Goal: Information Seeking & Learning: Check status

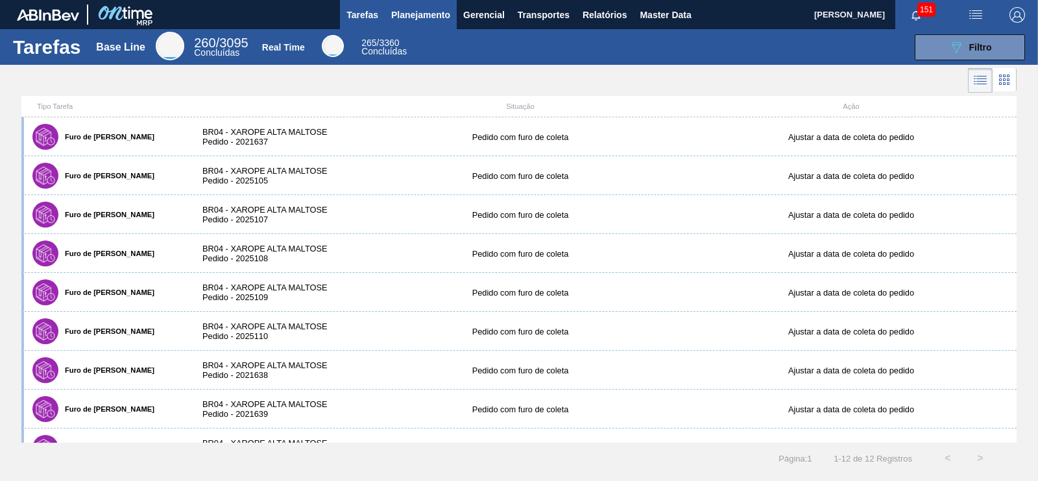
click at [421, 4] on button "Planejamento" at bounding box center [421, 14] width 72 height 29
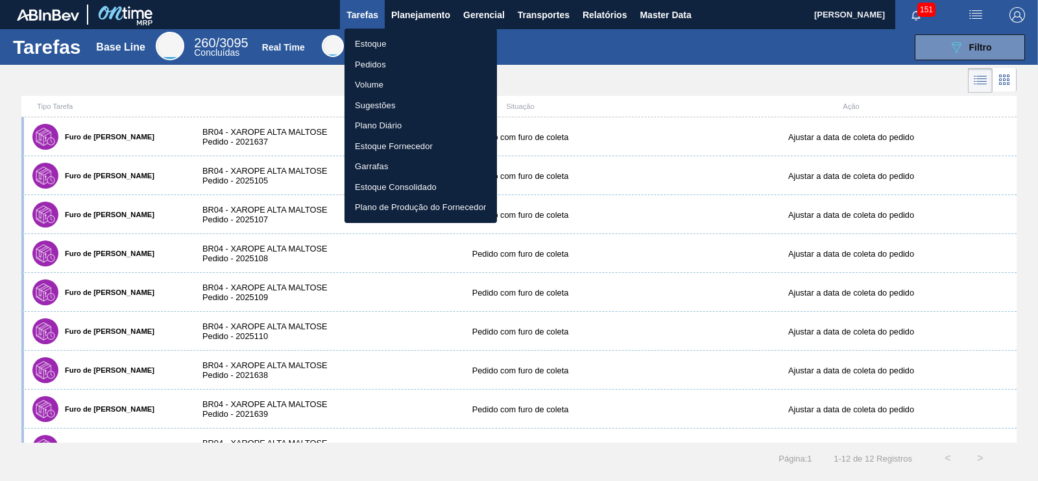
click at [366, 65] on li "Pedidos" at bounding box center [420, 64] width 152 height 21
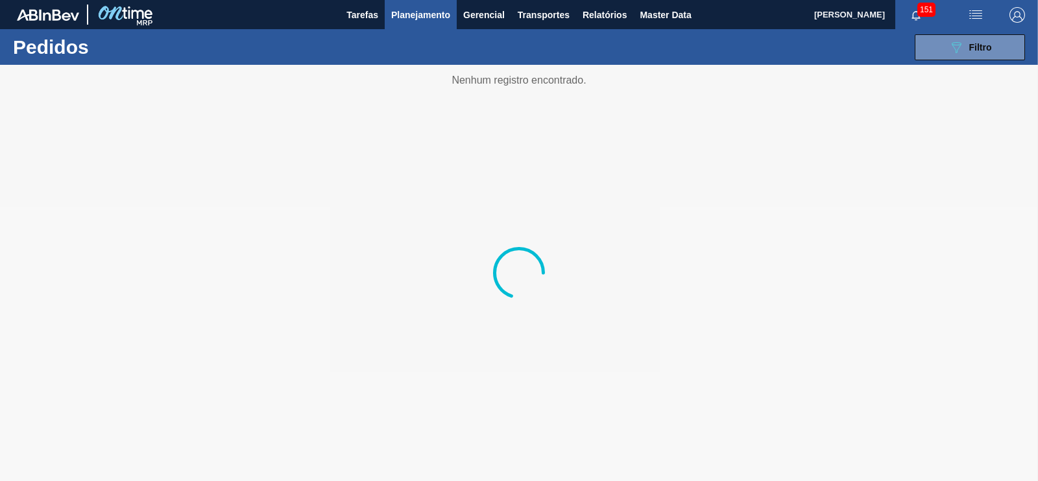
click at [412, 7] on span "Planejamento" at bounding box center [420, 15] width 59 height 16
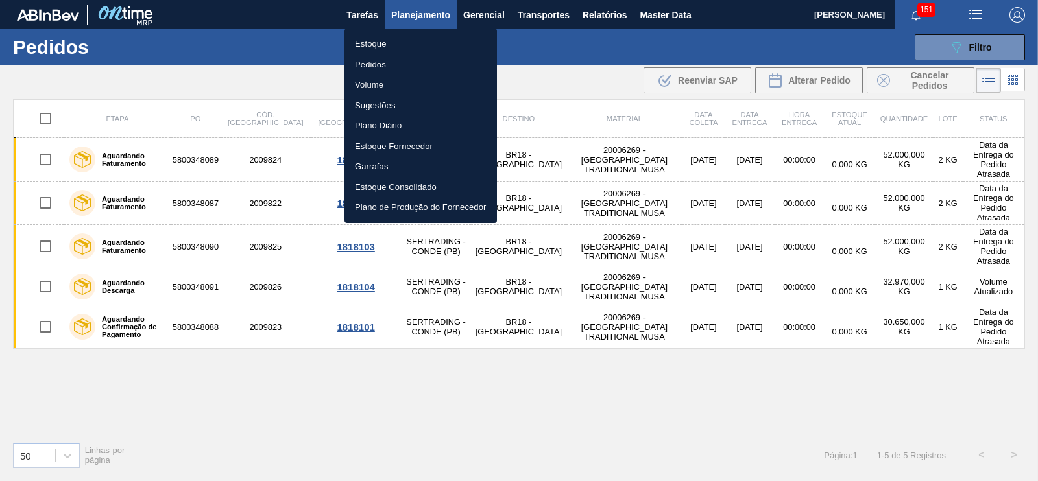
drag, startPoint x: 379, startPoint y: 47, endPoint x: 560, endPoint y: 126, distance: 197.1
click at [379, 47] on li "Estoque" at bounding box center [420, 44] width 152 height 21
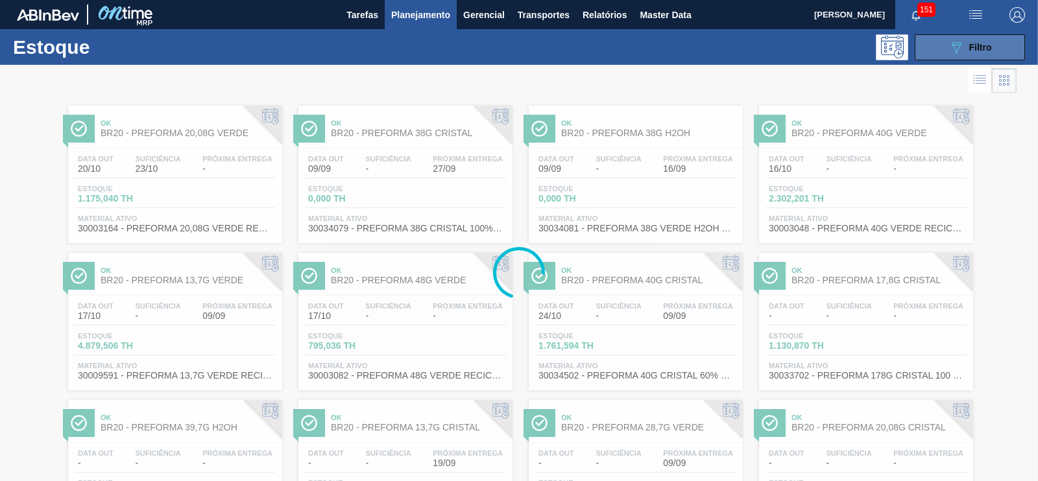
click at [956, 40] on icon "089F7B8B-B2A5-4AFE-B5C0-19BA573D28AC" at bounding box center [956, 48] width 16 height 16
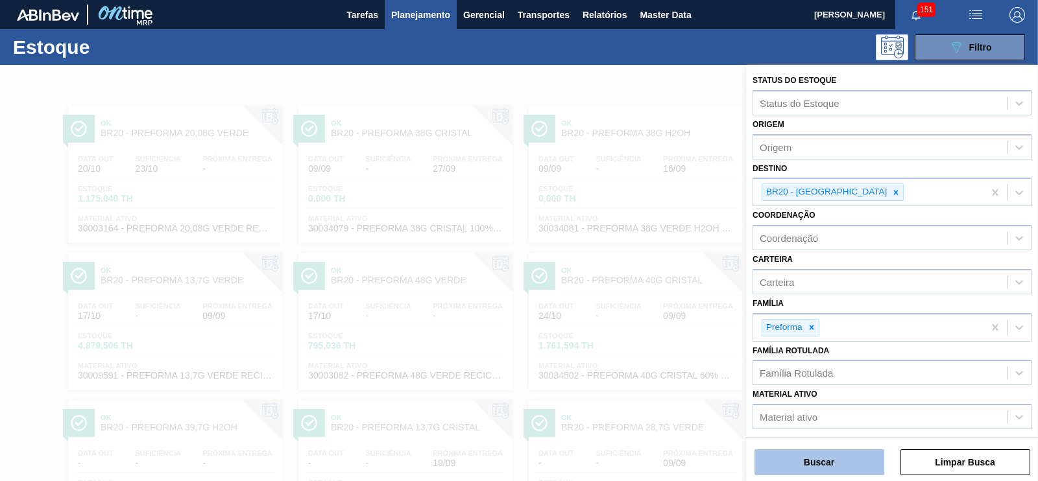
click at [822, 466] on button "Buscar" at bounding box center [819, 462] width 130 height 26
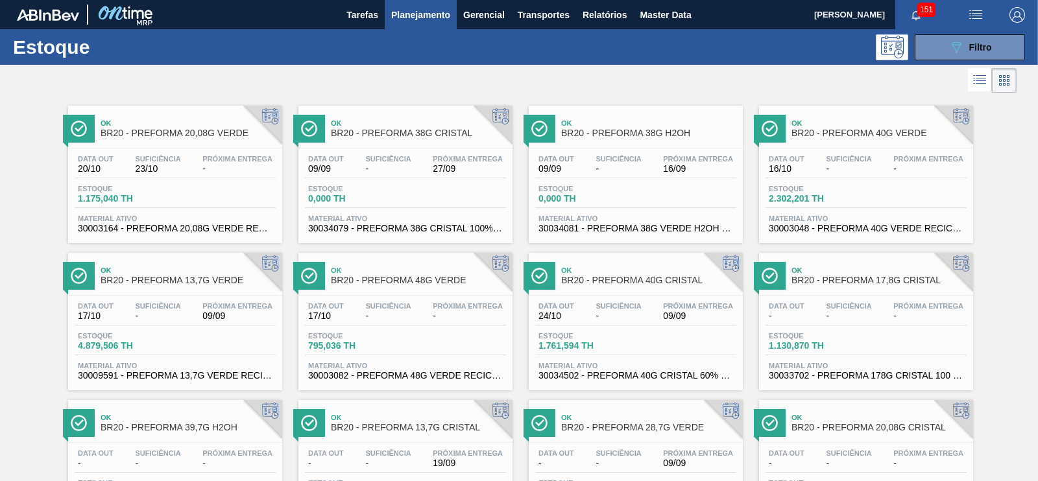
click at [201, 187] on div "Estoque 1.175,040 TH" at bounding box center [175, 196] width 201 height 23
click at [411, 185] on div "Estoque 0,000 TH" at bounding box center [405, 196] width 201 height 23
click at [650, 196] on div "Estoque 0,000 TH" at bounding box center [635, 196] width 201 height 23
click at [849, 201] on span "2.302,201 TH" at bounding box center [813, 199] width 91 height 10
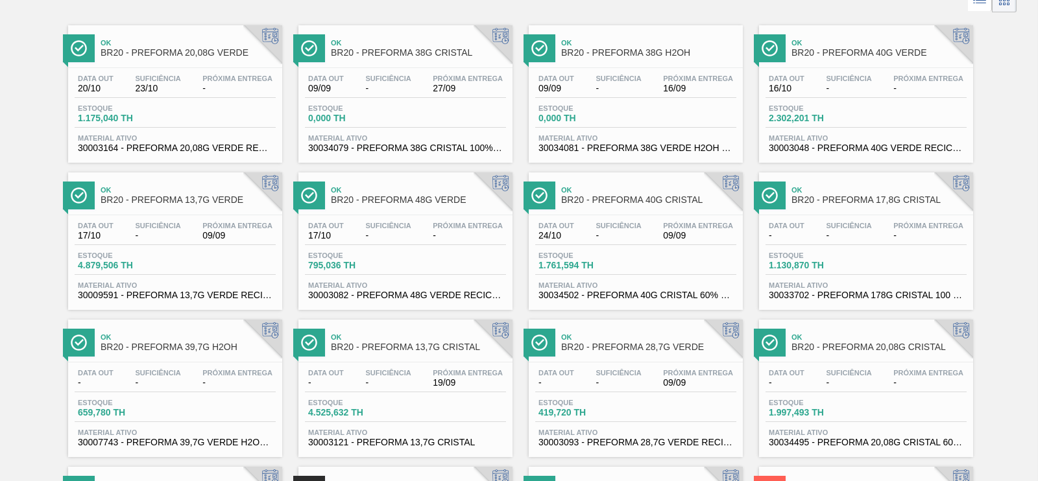
click at [201, 255] on div "Estoque 4.879,506 TH" at bounding box center [175, 263] width 201 height 23
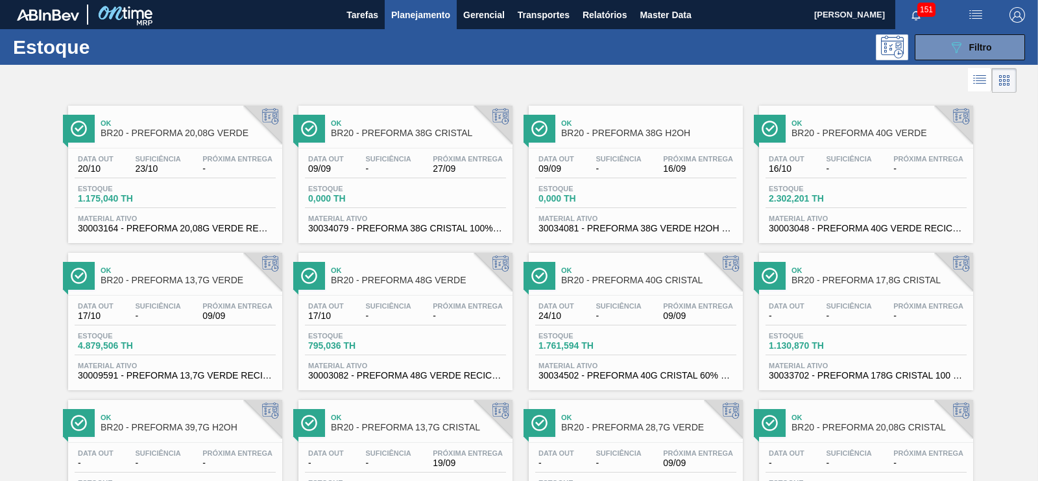
click at [436, 334] on div "Estoque 795,036 TH" at bounding box center [405, 343] width 201 height 23
click at [838, 357] on div "Data out - Suficiência - Próxima Entrega - Estoque 1.130,870 TH Material ativo …" at bounding box center [866, 340] width 214 height 88
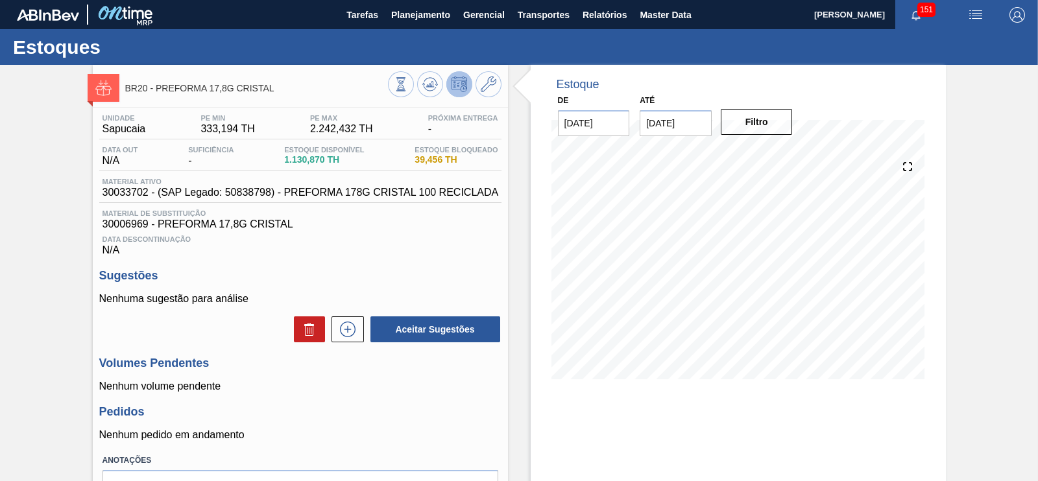
scroll to position [80, 0]
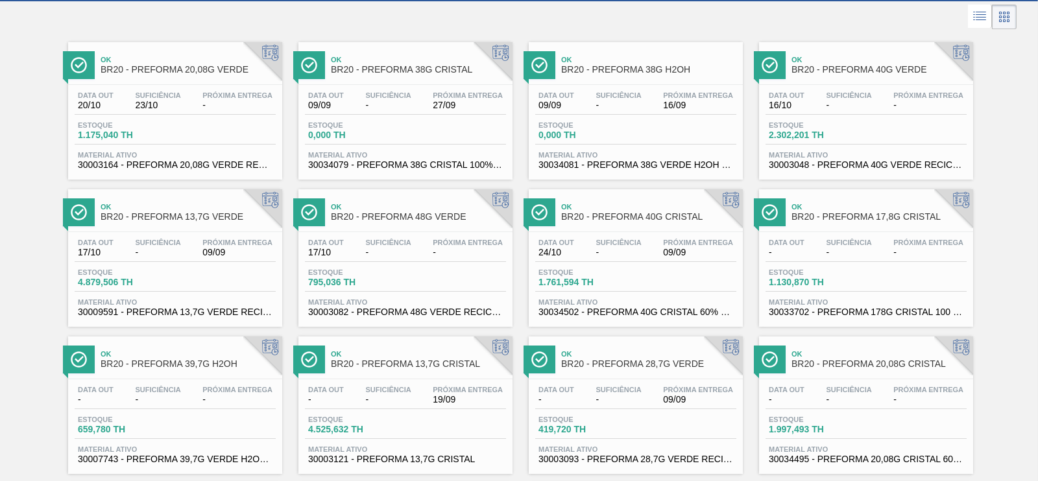
scroll to position [161, 0]
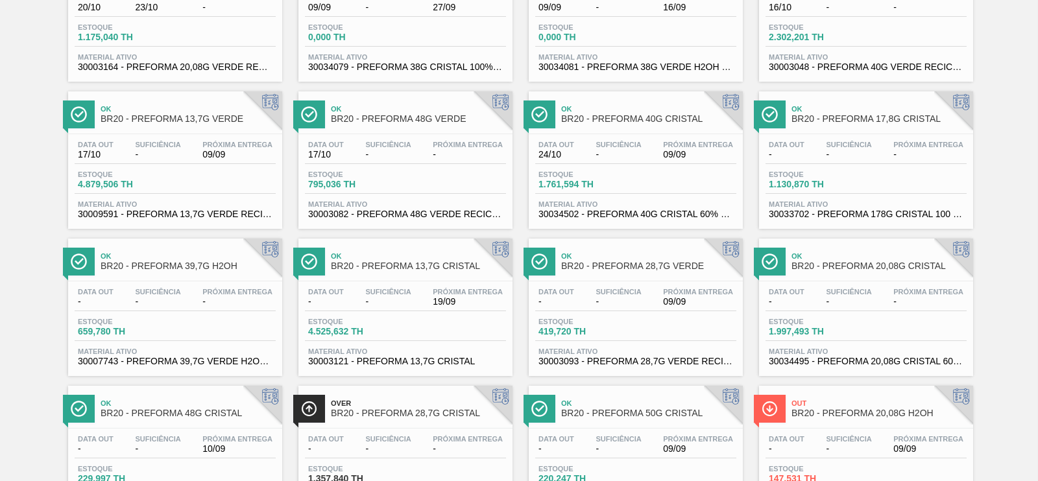
click at [224, 319] on div "Estoque 659,780 TH" at bounding box center [175, 329] width 201 height 23
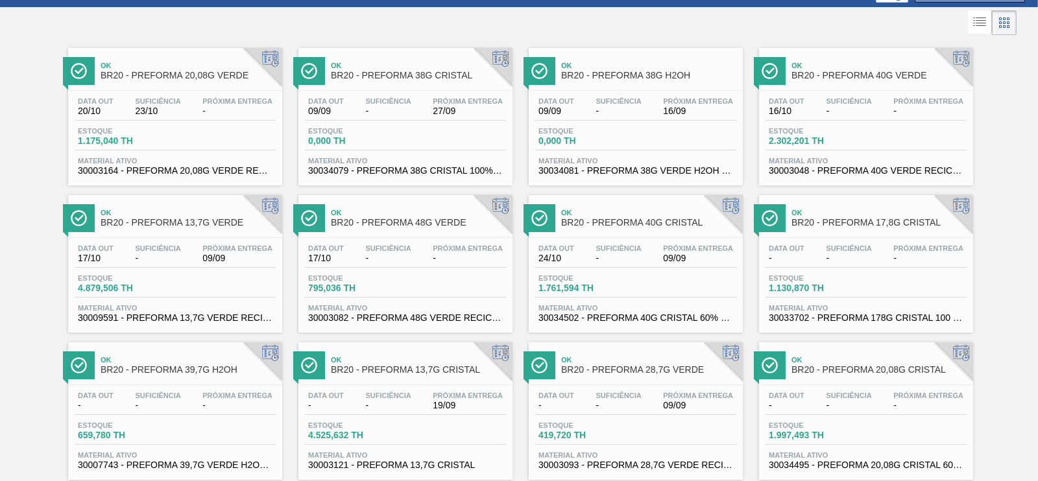
scroll to position [80, 0]
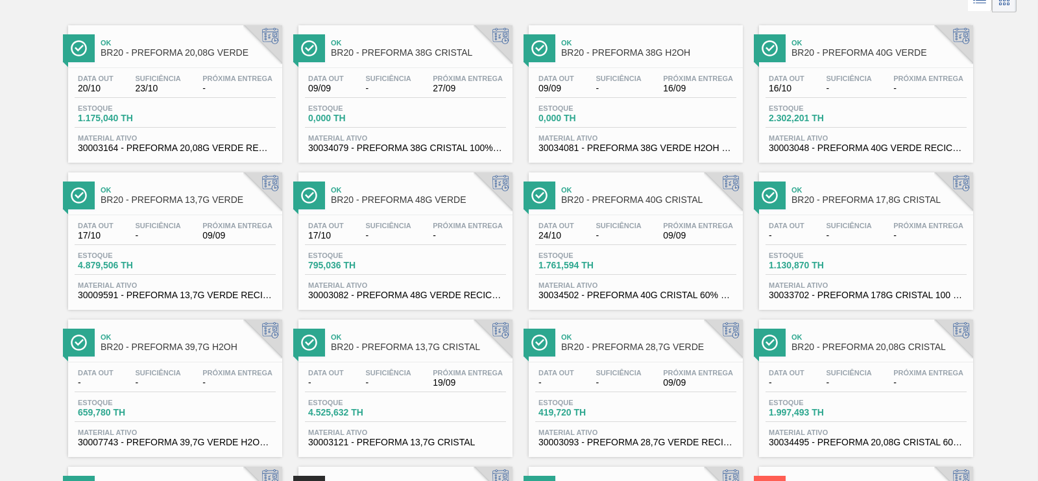
click at [418, 366] on div "Data out - Suficiência - Próxima Entrega 19/09 Estoque 4.525,632 TH Material at…" at bounding box center [405, 406] width 214 height 88
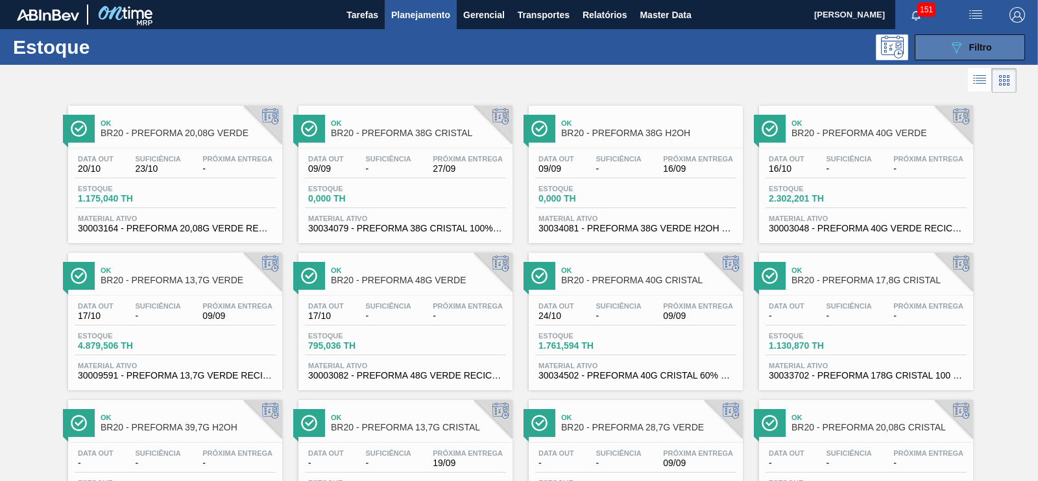
click at [950, 51] on icon "089F7B8B-B2A5-4AFE-B5C0-19BA573D28AC" at bounding box center [956, 48] width 16 height 16
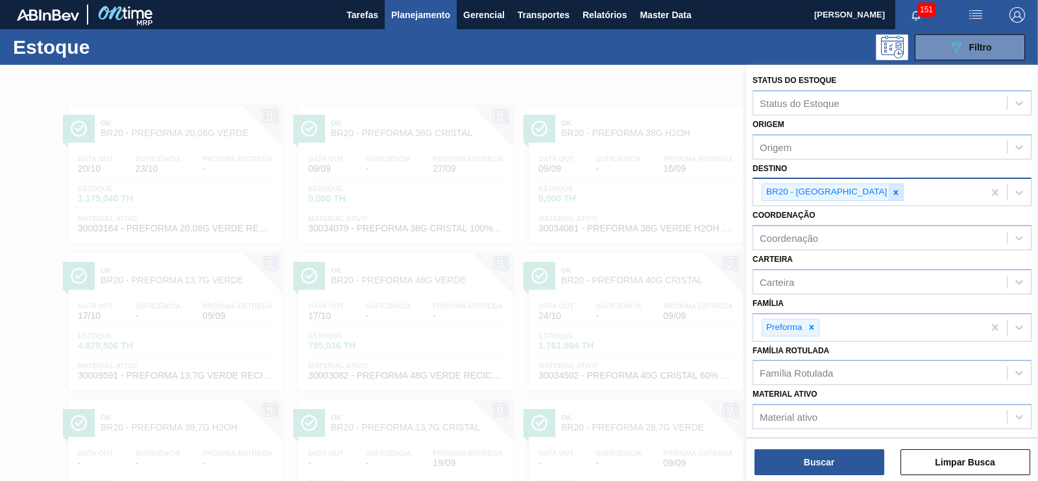
click at [894, 193] on icon at bounding box center [896, 192] width 5 height 5
drag, startPoint x: 809, startPoint y: 322, endPoint x: 607, endPoint y: 56, distance: 333.7
click at [809, 320] on icon at bounding box center [811, 324] width 9 height 9
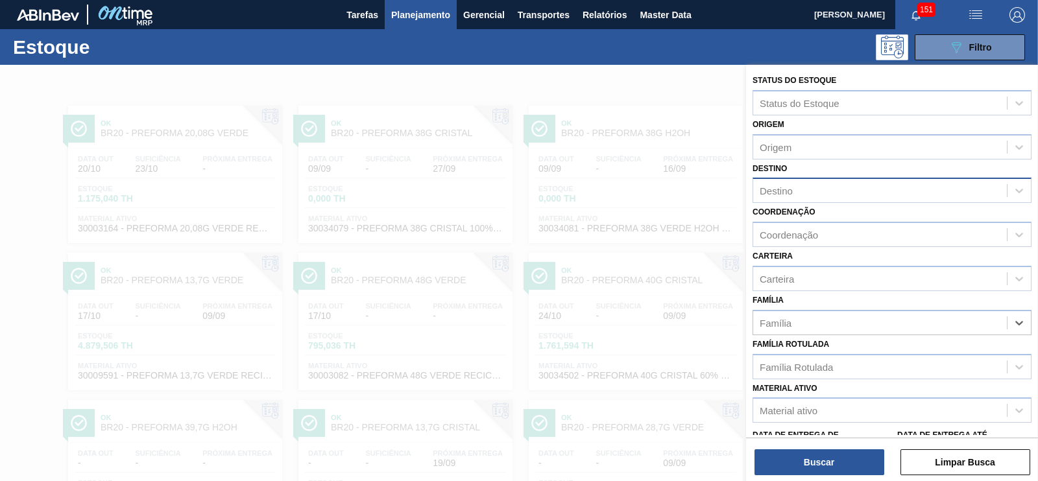
click at [410, 19] on span "Planejamento" at bounding box center [420, 15] width 59 height 16
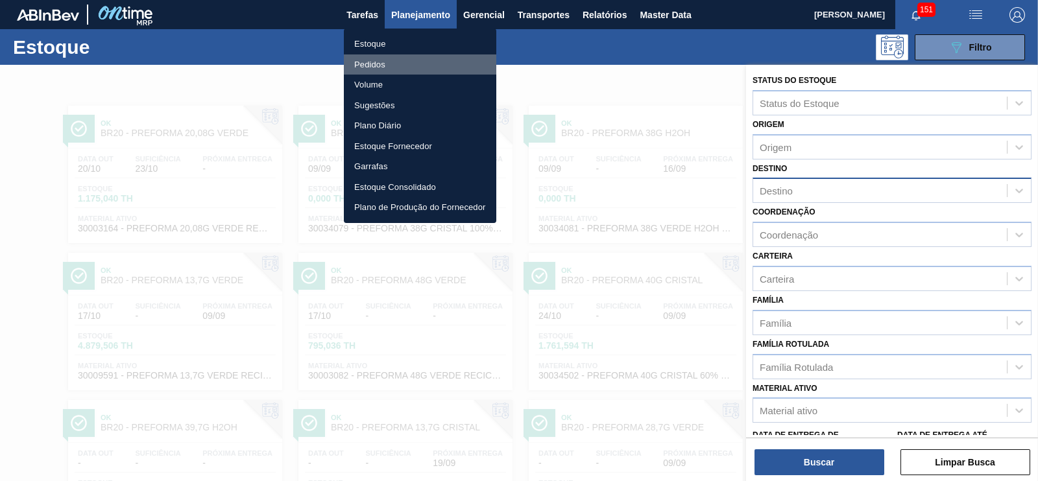
click at [390, 69] on li "Pedidos" at bounding box center [420, 64] width 152 height 21
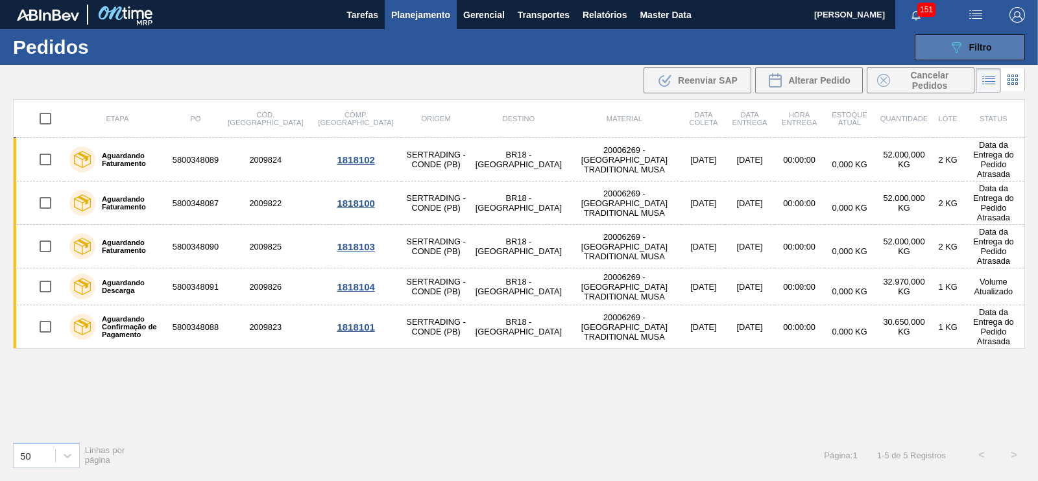
click at [956, 45] on icon "089F7B8B-B2A5-4AFE-B5C0-19BA573D28AC" at bounding box center [956, 48] width 16 height 16
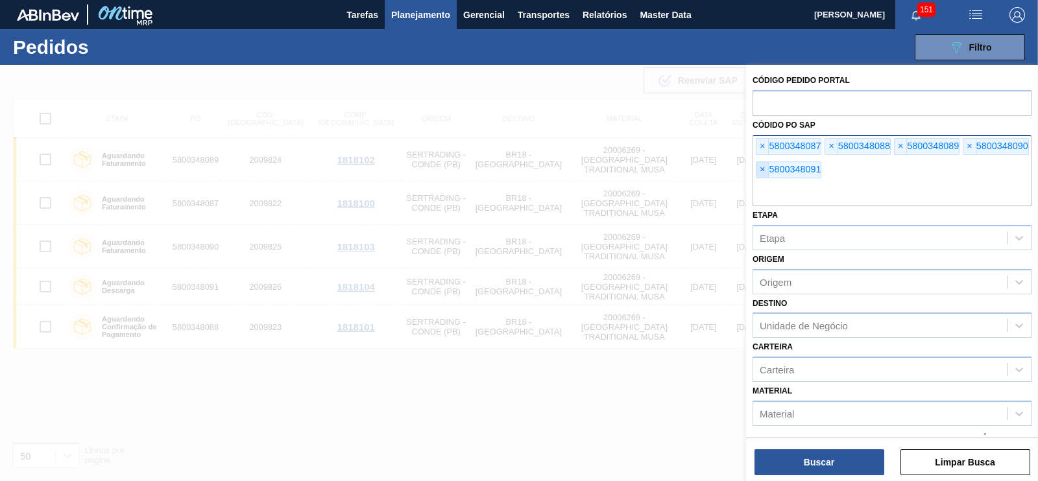
click at [756, 167] on span "×" at bounding box center [762, 170] width 12 height 16
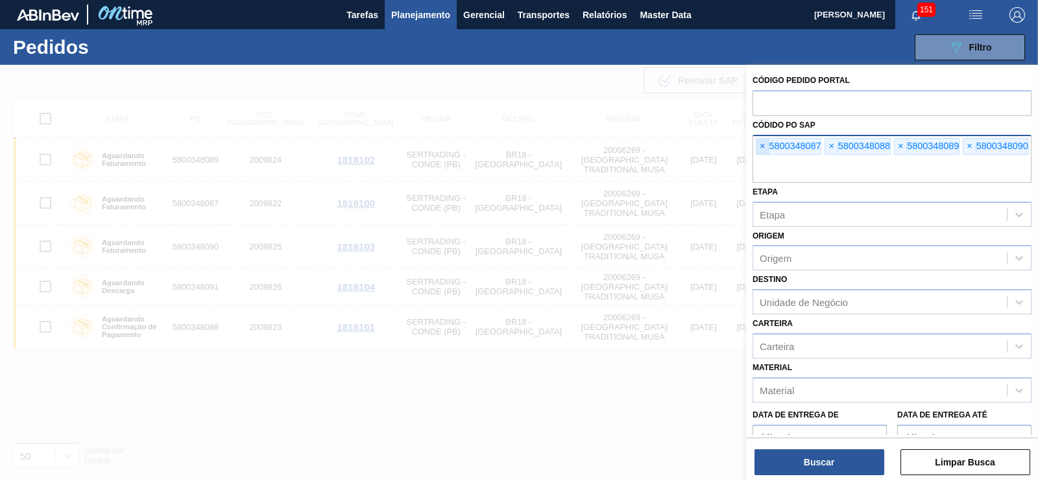
click at [759, 145] on span "×" at bounding box center [762, 147] width 12 height 16
click at [759, 143] on span "×" at bounding box center [762, 147] width 12 height 16
click at [758, 142] on span "×" at bounding box center [762, 147] width 12 height 16
click at [757, 141] on span "×" at bounding box center [762, 147] width 12 height 16
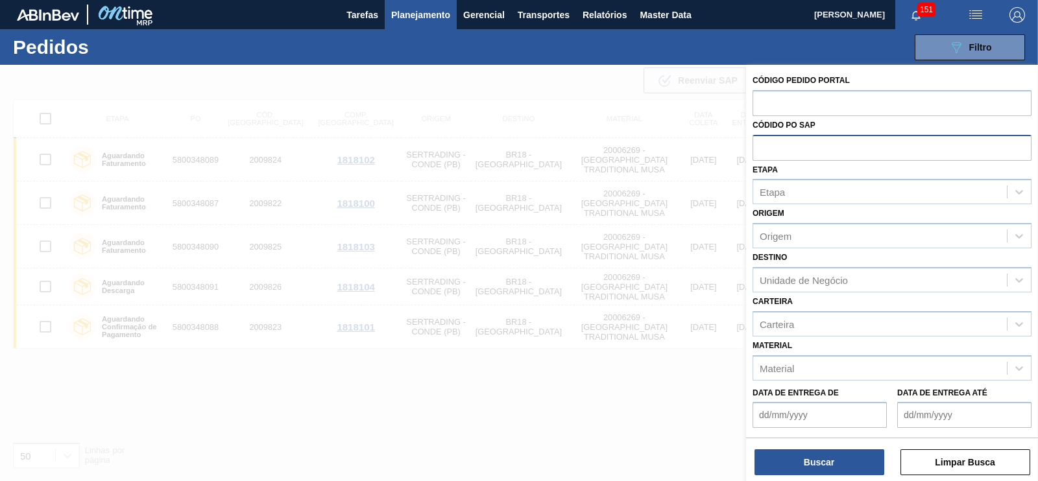
click at [757, 141] on input "text" at bounding box center [891, 147] width 279 height 25
click at [766, 153] on input "text" at bounding box center [891, 147] width 279 height 25
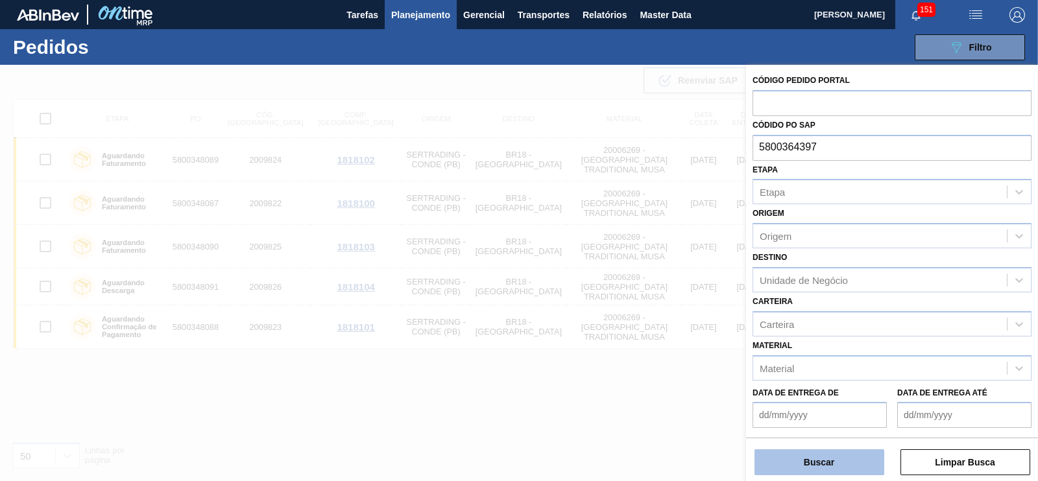
type input "5800364397"
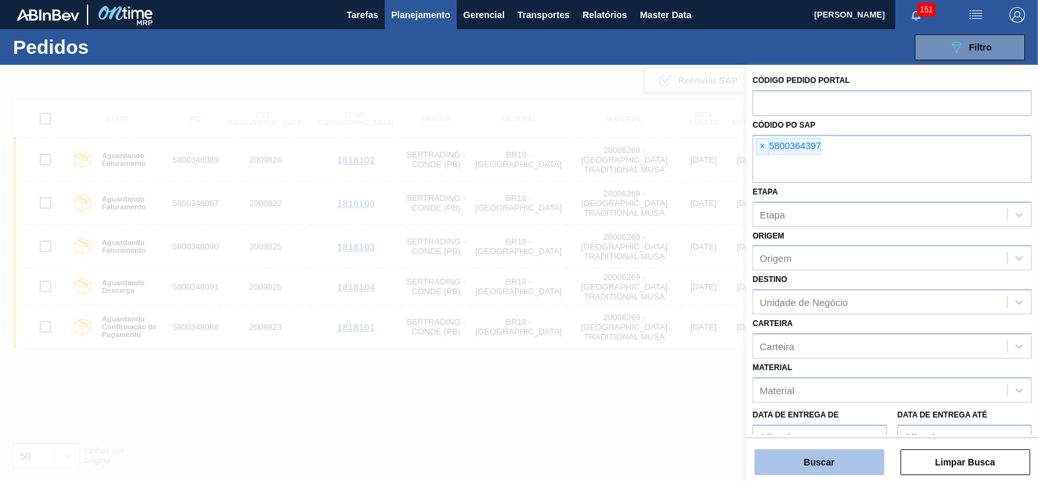
click at [827, 454] on button "Buscar" at bounding box center [819, 462] width 130 height 26
